Goal: Task Accomplishment & Management: Manage account settings

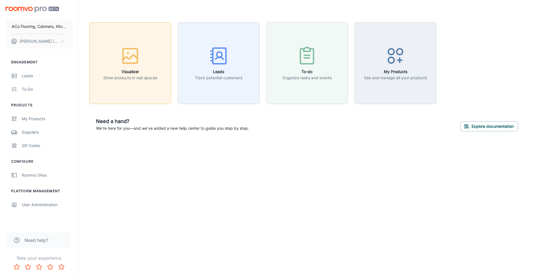
click at [129, 88] on button "Visualizer Show products in real spaces" at bounding box center [130, 63] width 82 height 82
click at [38, 119] on div "My Products" at bounding box center [47, 119] width 51 height 6
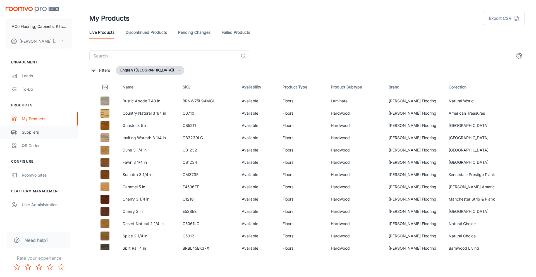
click at [32, 131] on div "Suppliers" at bounding box center [47, 132] width 51 height 6
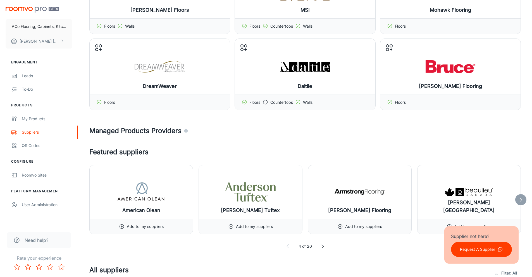
scroll to position [94, 0]
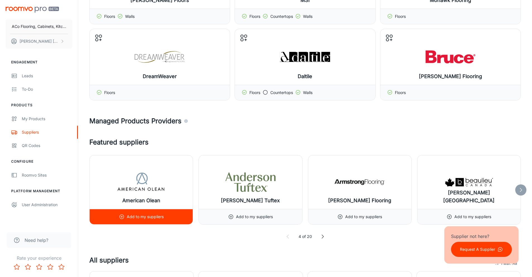
click at [148, 218] on p "Add to my suppliers" at bounding box center [145, 217] width 37 height 6
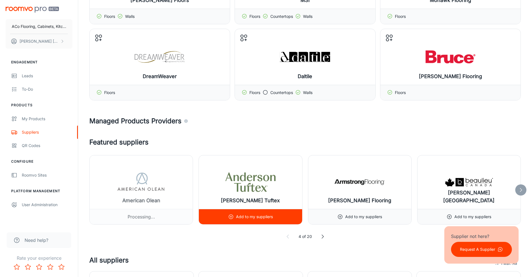
click at [229, 216] on circle at bounding box center [231, 217] width 4 height 4
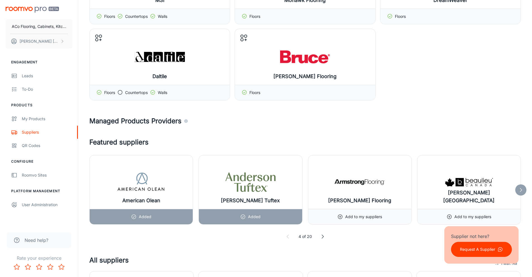
scroll to position [188, 0]
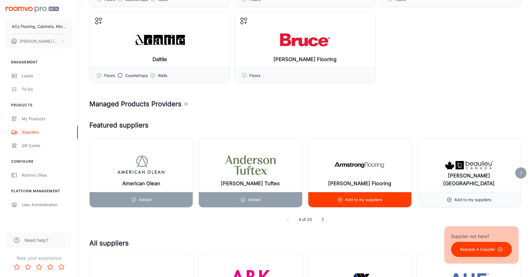
click at [359, 202] on p "Add to my suppliers" at bounding box center [363, 200] width 37 height 6
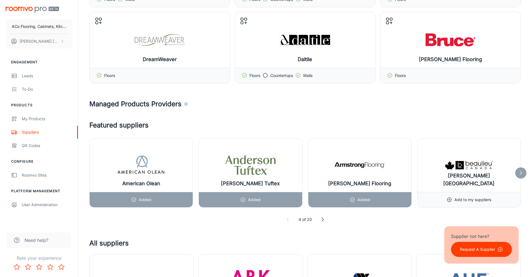
click at [321, 220] on icon at bounding box center [323, 220] width 6 height 6
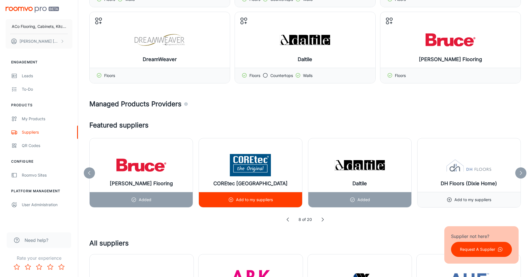
click at [257, 203] on div "Add to my suppliers" at bounding box center [250, 199] width 45 height 15
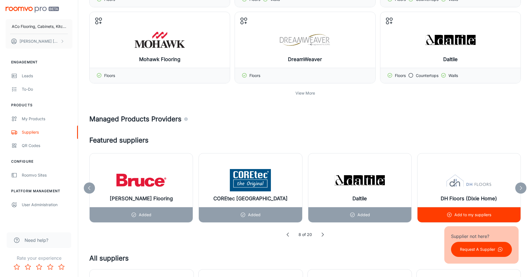
click at [443, 218] on div "Add to my suppliers" at bounding box center [468, 214] width 103 height 15
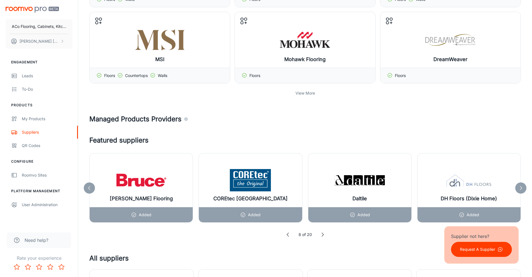
click at [321, 235] on icon at bounding box center [323, 235] width 6 height 6
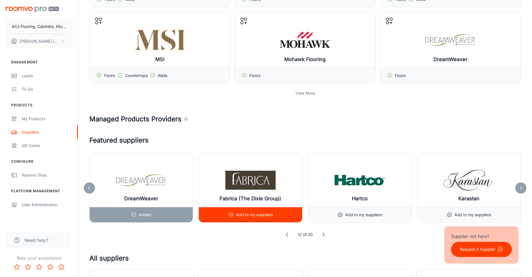
click at [269, 220] on div "Add to my suppliers" at bounding box center [250, 214] width 45 height 15
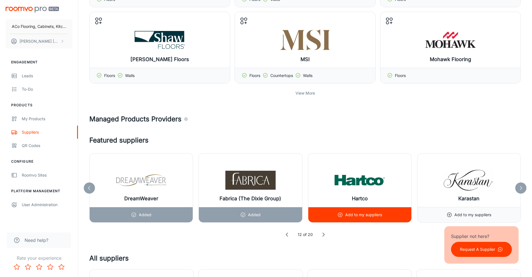
click at [353, 217] on p "Add to my suppliers" at bounding box center [363, 215] width 37 height 6
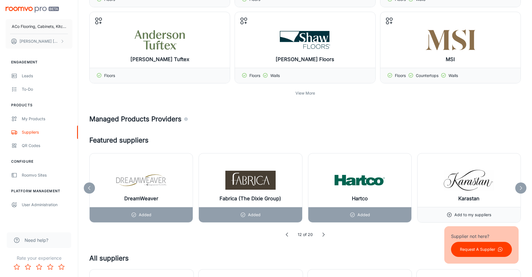
click at [323, 234] on polyline at bounding box center [323, 235] width 2 height 4
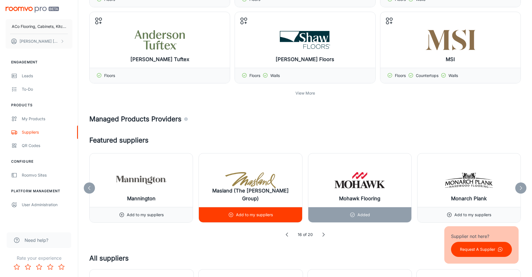
click at [254, 214] on p "Add to my suppliers" at bounding box center [254, 215] width 37 height 6
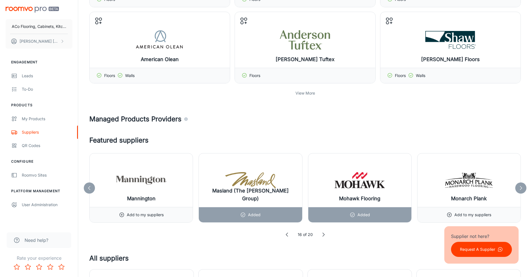
click at [324, 234] on icon at bounding box center [323, 235] width 6 height 6
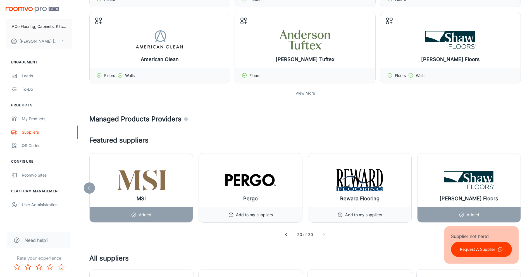
click at [324, 234] on polyline at bounding box center [324, 235] width 2 height 4
click at [285, 234] on icon at bounding box center [287, 235] width 6 height 6
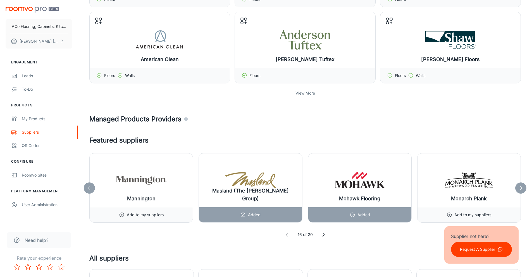
click at [285, 234] on icon at bounding box center [287, 235] width 6 height 6
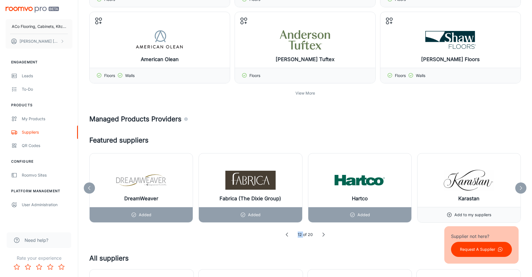
click at [285, 234] on icon at bounding box center [287, 235] width 6 height 6
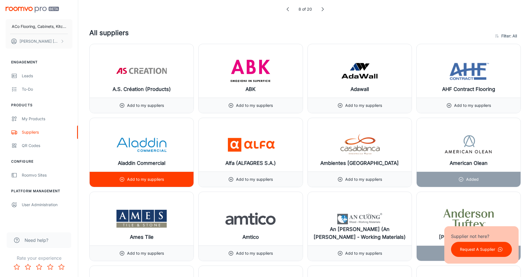
scroll to position [420, 0]
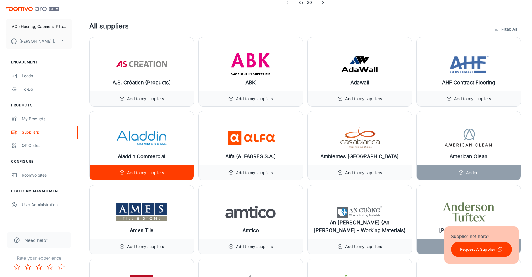
click at [165, 169] on div "Add to my suppliers" at bounding box center [142, 172] width 104 height 15
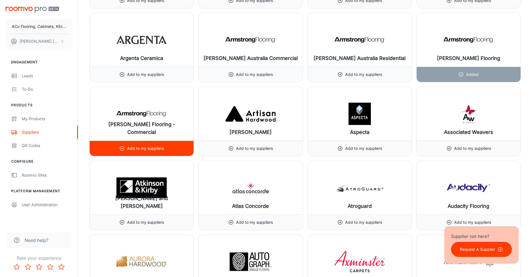
scroll to position [745, 0]
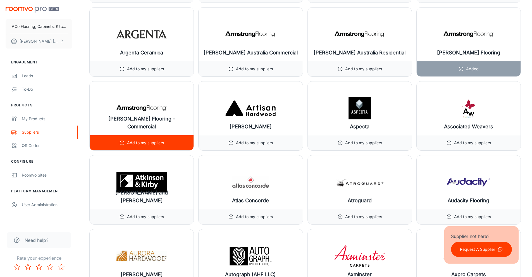
click at [144, 142] on p "Add to my suppliers" at bounding box center [145, 143] width 37 height 6
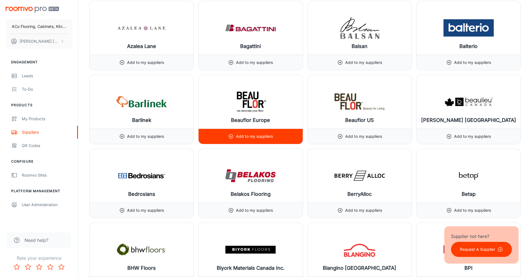
scroll to position [1044, 0]
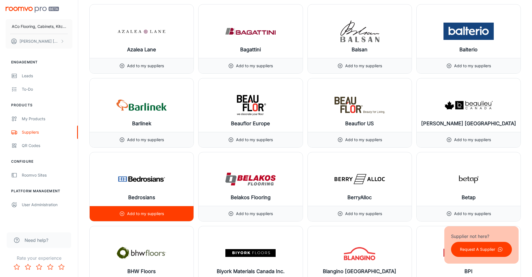
click at [156, 214] on p "Add to my suppliers" at bounding box center [145, 214] width 37 height 6
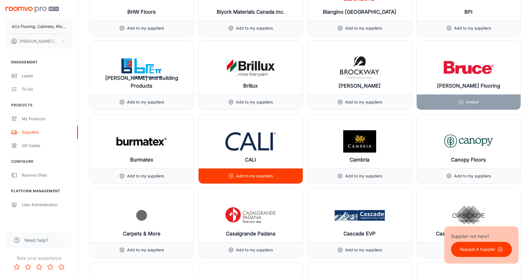
scroll to position [1311, 0]
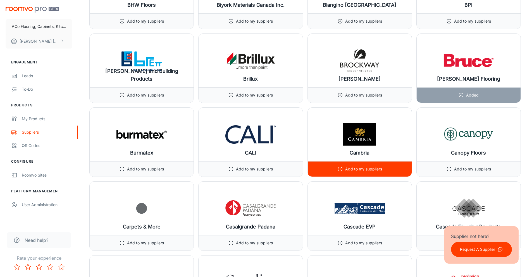
click at [365, 167] on p "Add to my suppliers" at bounding box center [363, 169] width 37 height 6
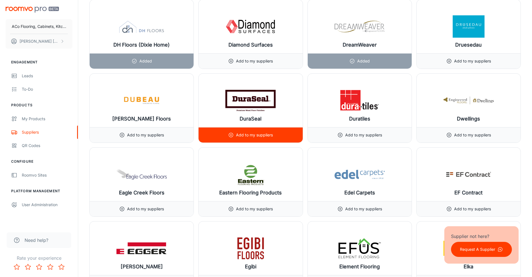
scroll to position [2240, 0]
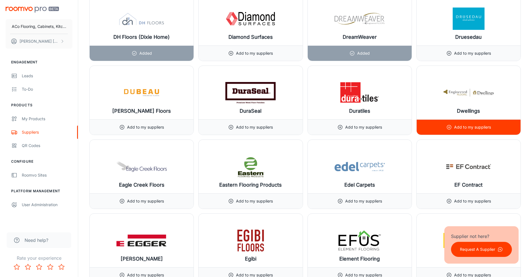
click at [476, 123] on div "Add to my suppliers" at bounding box center [468, 127] width 45 height 15
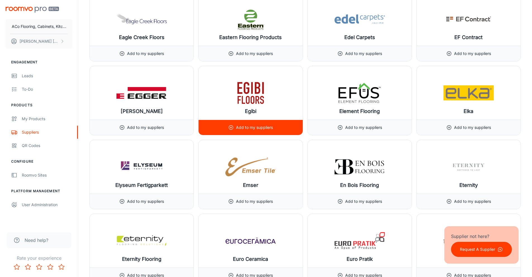
scroll to position [2394, 0]
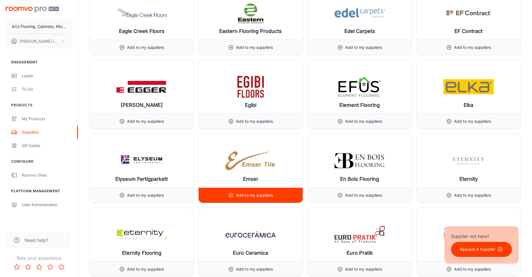
click at [256, 193] on p "Add to my suppliers" at bounding box center [254, 195] width 37 height 6
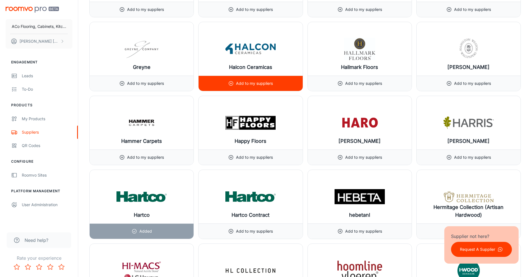
scroll to position [3249, 0]
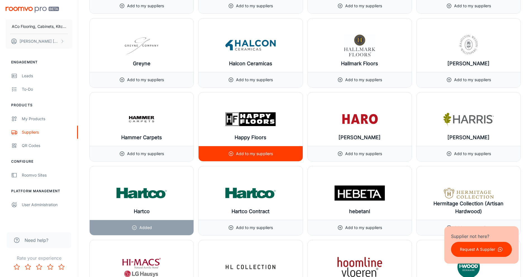
click at [258, 145] on div "Happy Floors" at bounding box center [250, 119] width 104 height 54
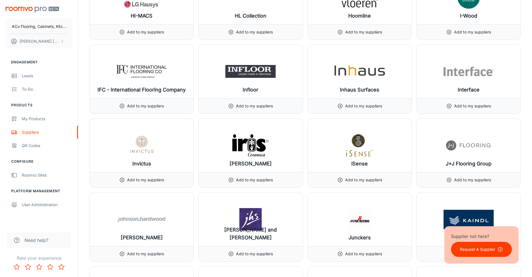
scroll to position [3542, 0]
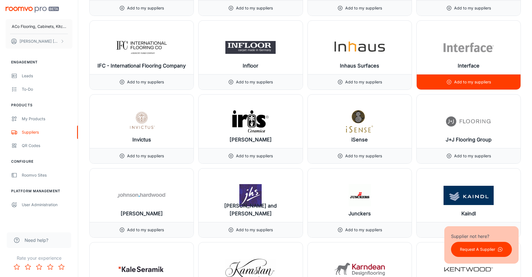
click at [469, 82] on p "Add to my suppliers" at bounding box center [472, 82] width 37 height 6
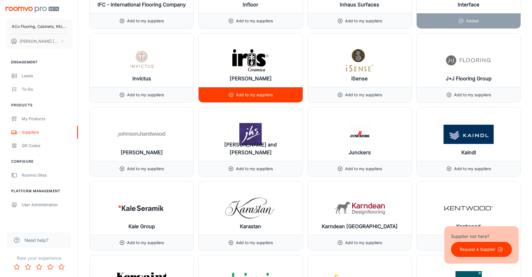
scroll to position [3604, 0]
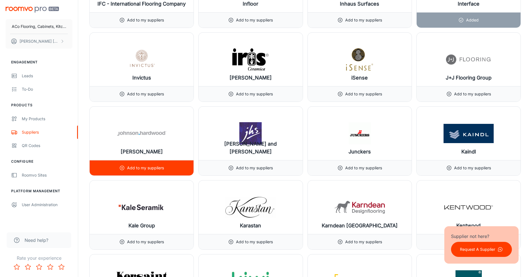
click at [146, 161] on div "Add to my suppliers" at bounding box center [141, 167] width 45 height 15
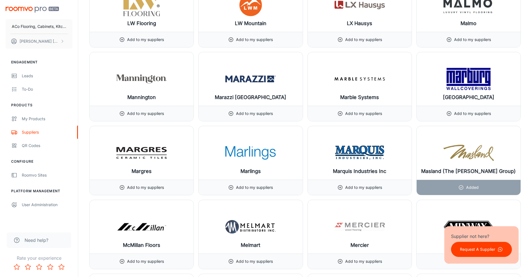
scroll to position [4400, 0]
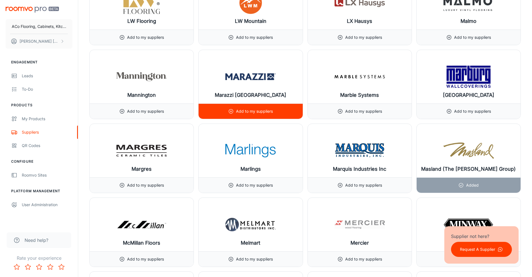
click at [258, 116] on div "Add to my suppliers" at bounding box center [250, 111] width 45 height 15
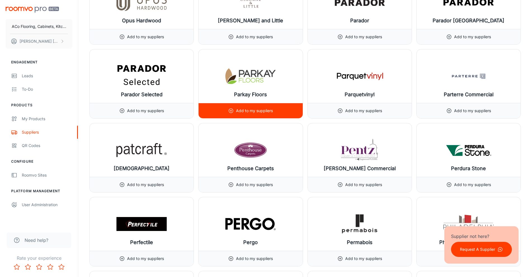
scroll to position [5155, 0]
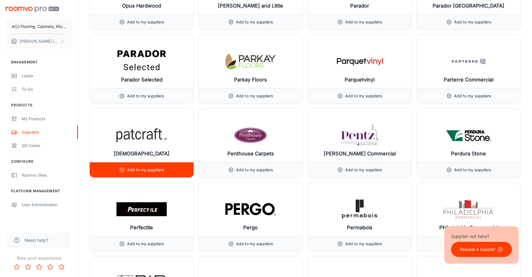
click at [129, 166] on div "Add to my suppliers" at bounding box center [141, 169] width 45 height 15
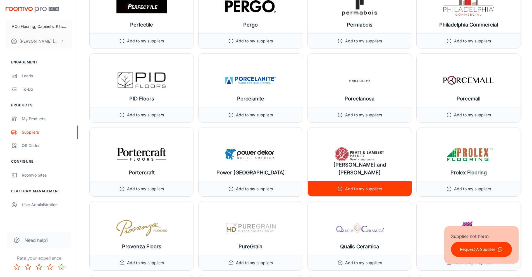
scroll to position [5357, 0]
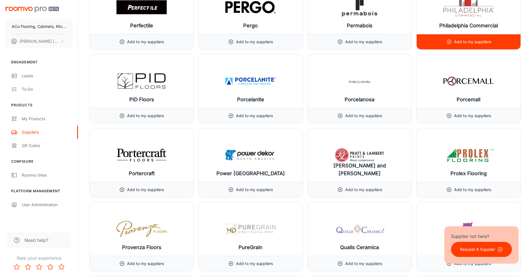
click at [449, 40] on circle at bounding box center [448, 42] width 4 height 4
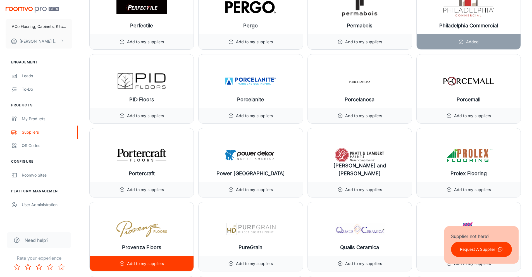
click at [155, 260] on div "Add to my suppliers" at bounding box center [141, 263] width 45 height 15
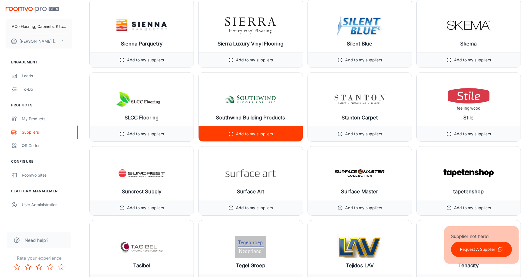
scroll to position [5931, 0]
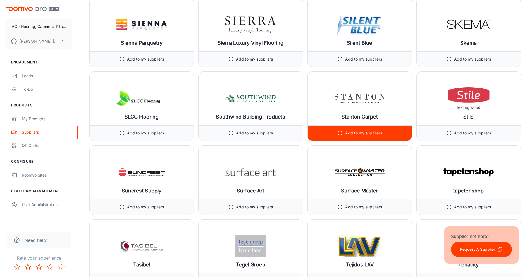
click at [349, 131] on p "Add to my suppliers" at bounding box center [363, 133] width 37 height 6
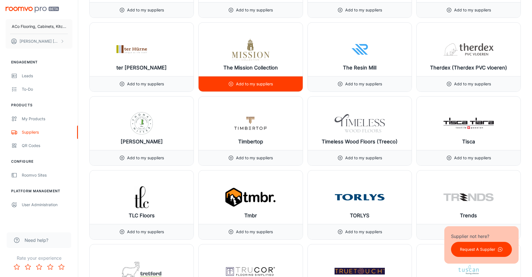
scroll to position [6203, 0]
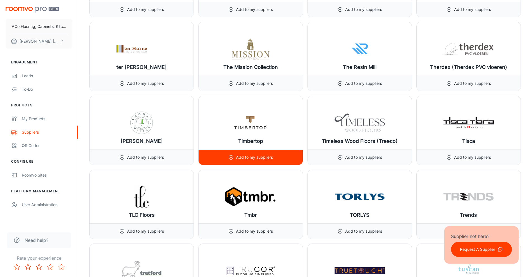
click at [276, 128] on div "Timbertop" at bounding box center [250, 123] width 104 height 54
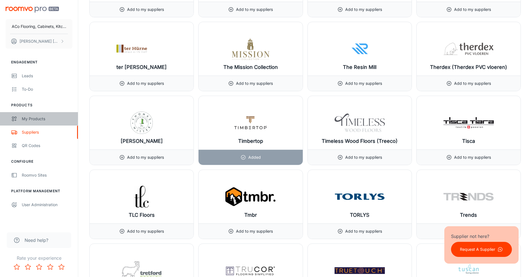
click at [42, 120] on div "My Products" at bounding box center [47, 119] width 51 height 6
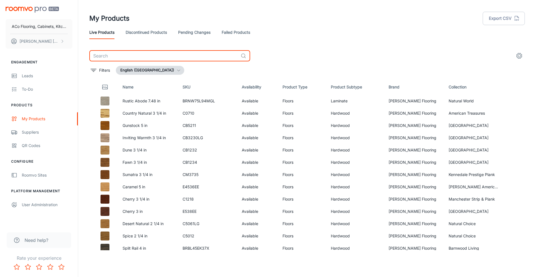
click at [143, 55] on input "text" at bounding box center [163, 55] width 149 height 11
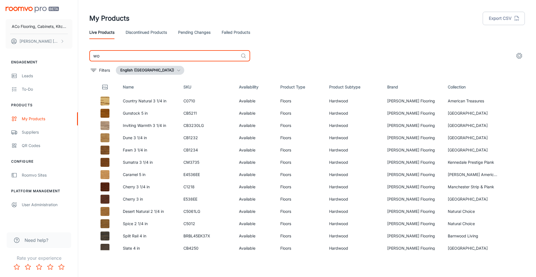
type input "w"
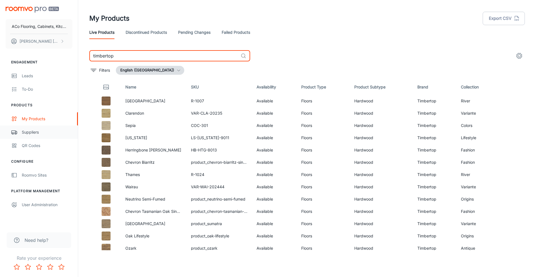
type input "timbertop"
click at [40, 133] on div "Suppliers" at bounding box center [47, 132] width 51 height 6
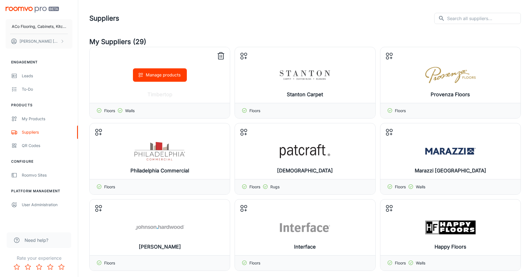
click at [221, 56] on icon at bounding box center [220, 56] width 9 height 9
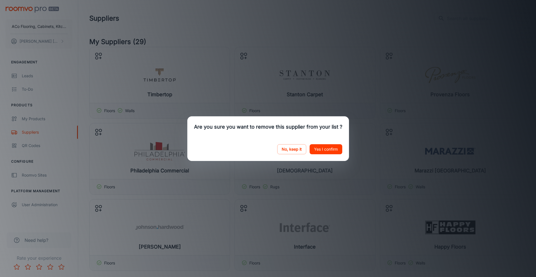
click at [320, 150] on button "Yes I confirm" at bounding box center [325, 149] width 33 height 10
